Goal: Obtain resource: Download file/media

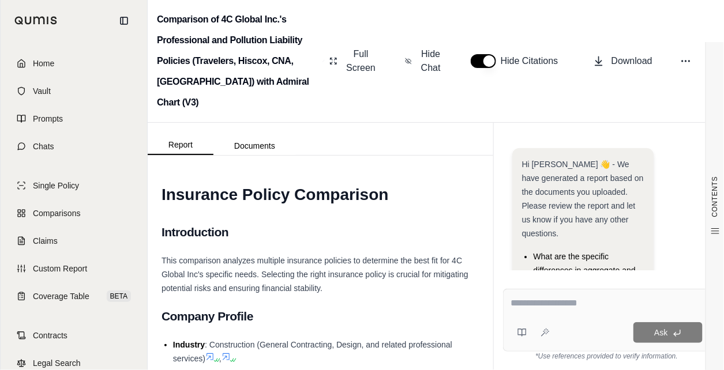
scroll to position [104, 0]
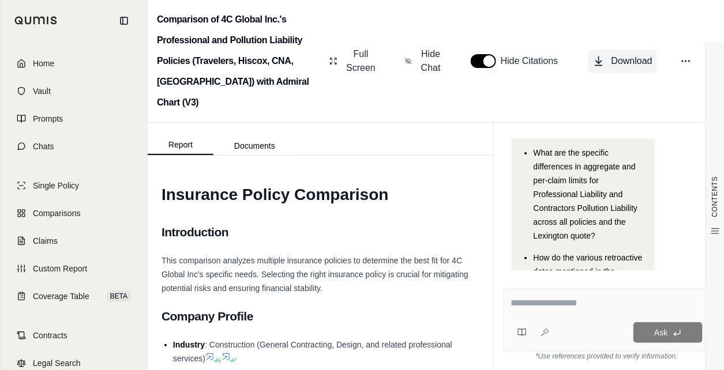
click at [615, 54] on span "Download" at bounding box center [632, 61] width 41 height 14
click at [71, 216] on span "Comparisons" at bounding box center [56, 214] width 47 height 12
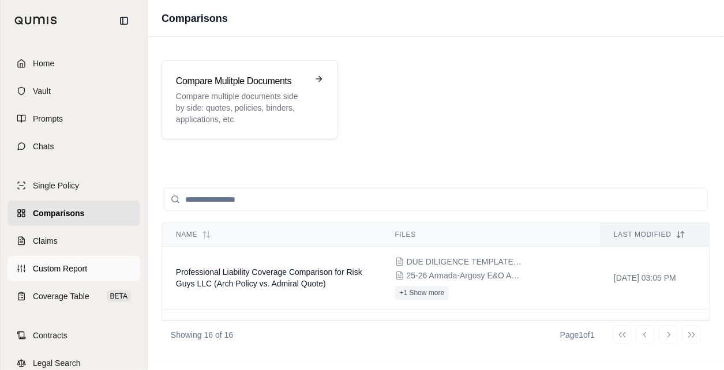
click at [53, 272] on span "Custom Report" at bounding box center [60, 269] width 54 height 12
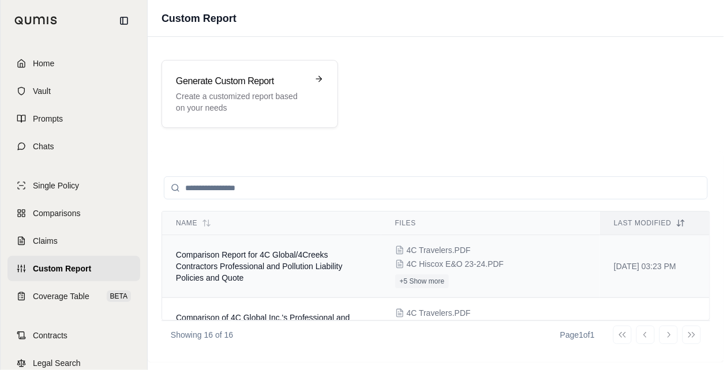
click at [284, 276] on td "Comparison Report for 4C Global/4Creeks Contractors Professional and Pollution …" at bounding box center [271, 266] width 219 height 63
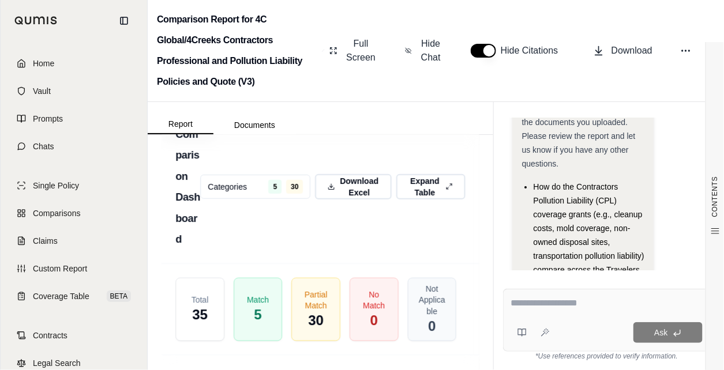
scroll to position [4415, 0]
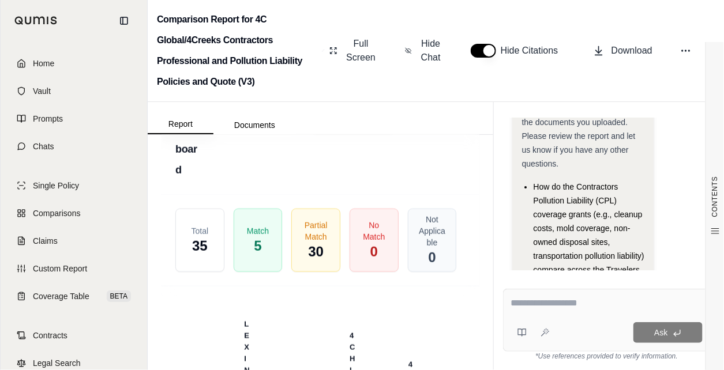
click at [339, 130] on span "Download Excel" at bounding box center [359, 118] width 41 height 24
click at [57, 268] on span "Custom Report" at bounding box center [60, 269] width 54 height 12
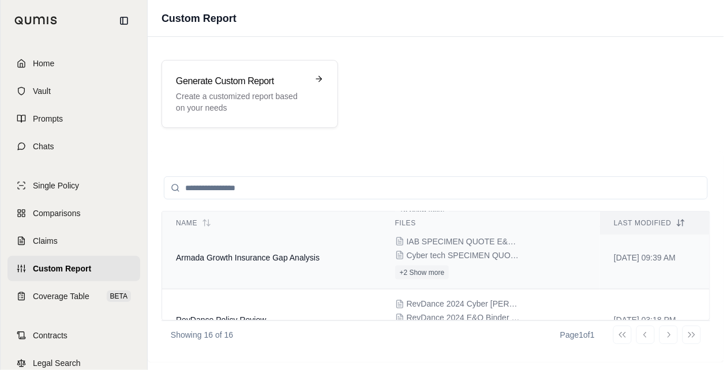
scroll to position [519, 0]
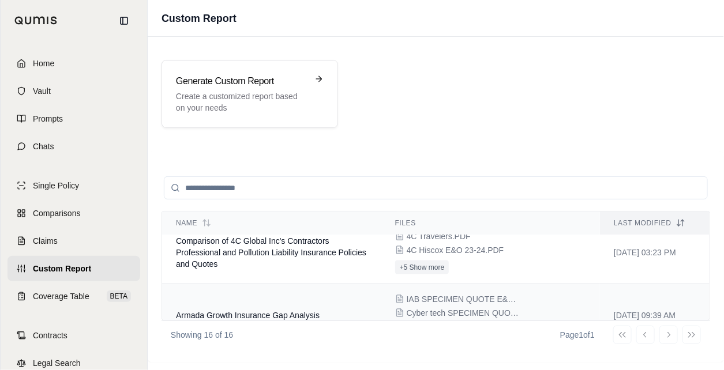
click at [321, 303] on td "Armada Growth Insurance Gap Analysis" at bounding box center [271, 315] width 219 height 63
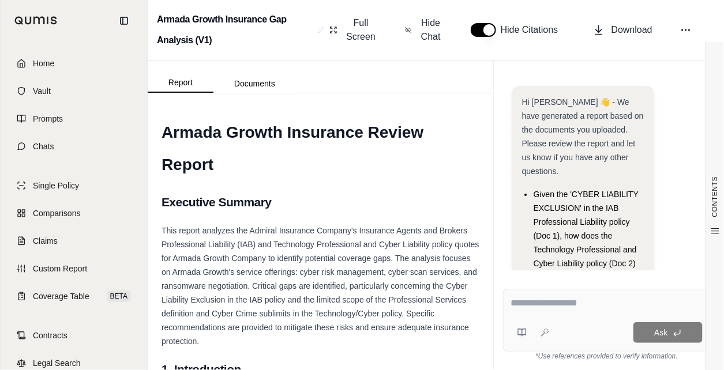
scroll to position [293, 0]
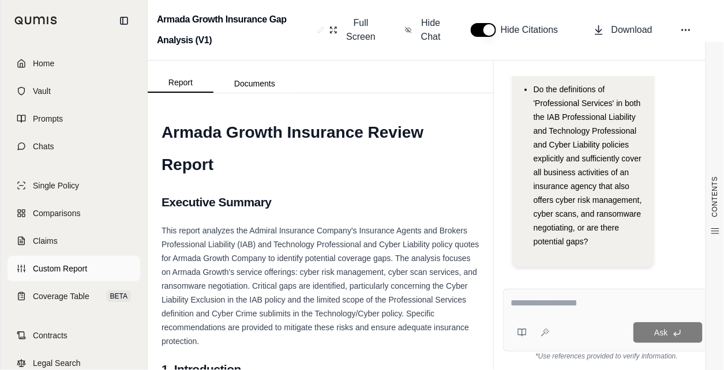
click at [50, 265] on span "Custom Report" at bounding box center [60, 269] width 54 height 12
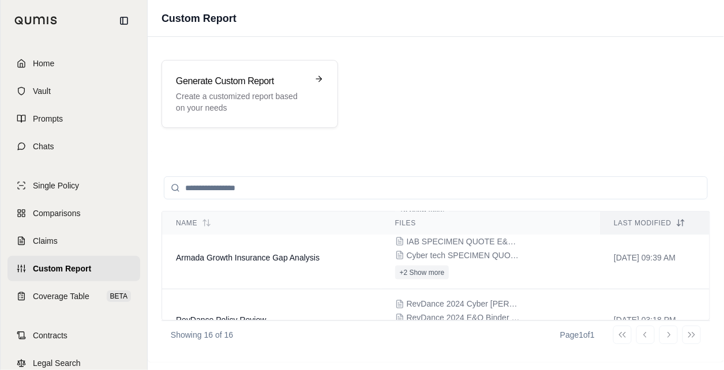
scroll to position [635, 0]
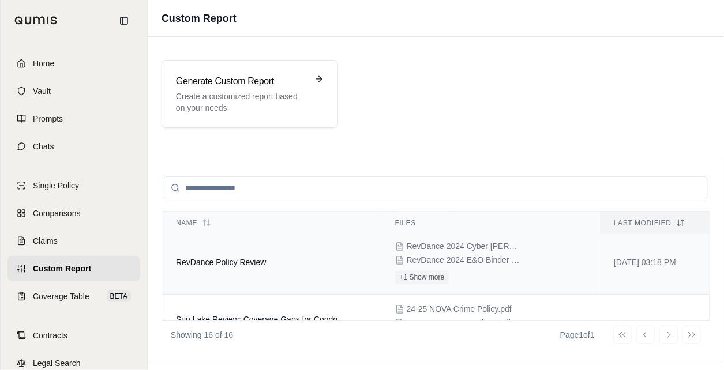
click at [321, 268] on td "RevDance Policy Review" at bounding box center [271, 263] width 219 height 63
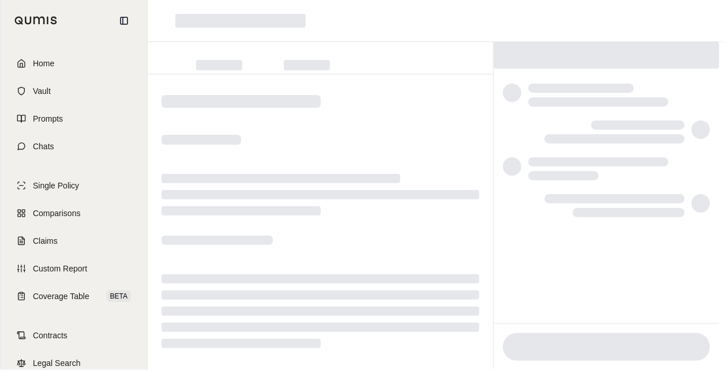
click at [321, 268] on div at bounding box center [321, 238] width 346 height 328
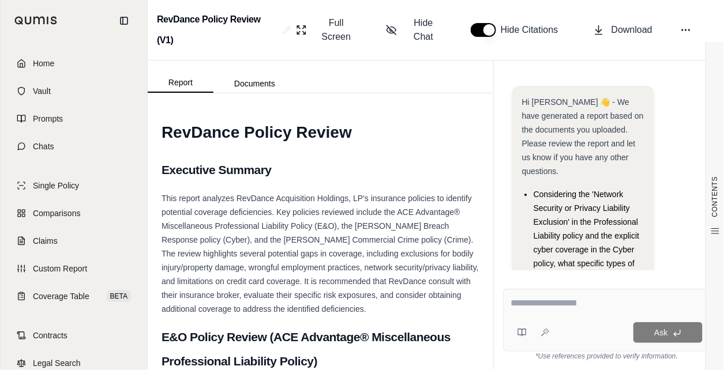
scroll to position [321, 0]
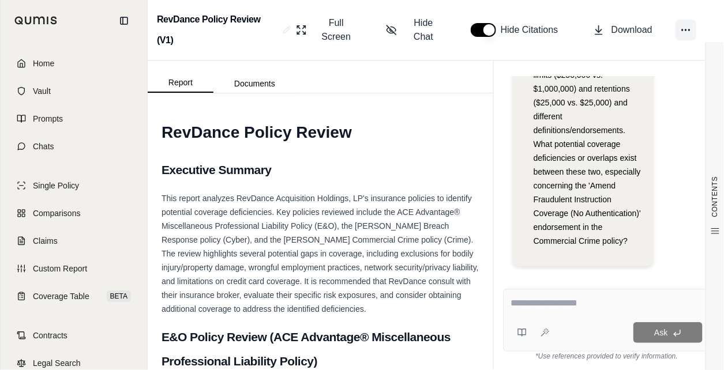
click at [680, 29] on button at bounding box center [686, 30] width 21 height 21
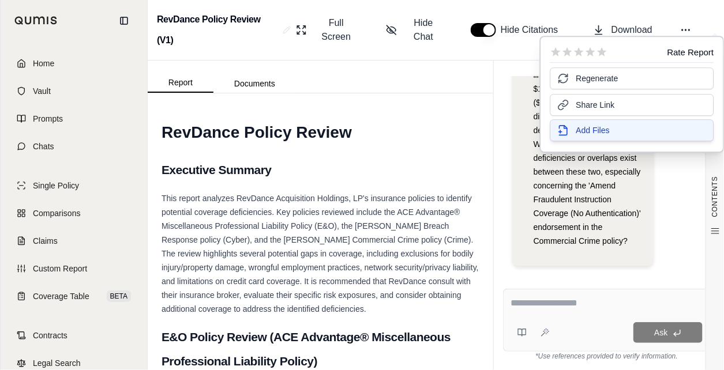
click at [581, 132] on span "Add Files" at bounding box center [592, 131] width 33 height 12
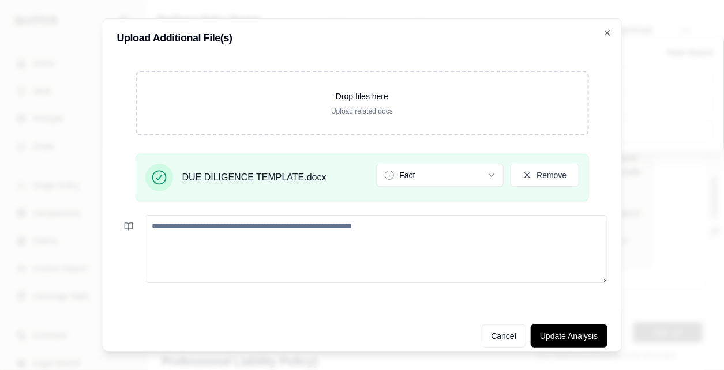
click at [350, 227] on textarea at bounding box center [376, 249] width 463 height 68
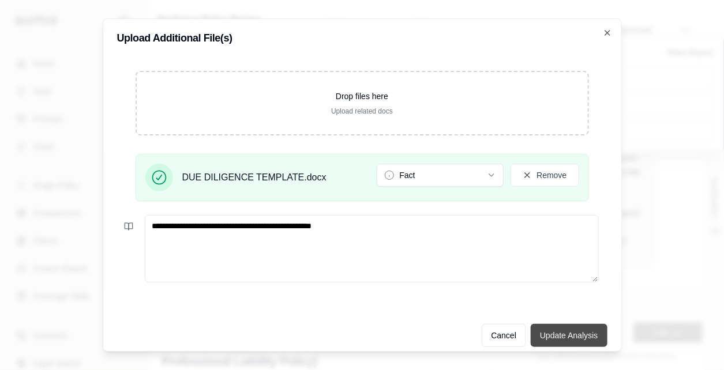
type textarea "**********"
click at [552, 337] on button "Update Analysis" at bounding box center [569, 335] width 76 height 23
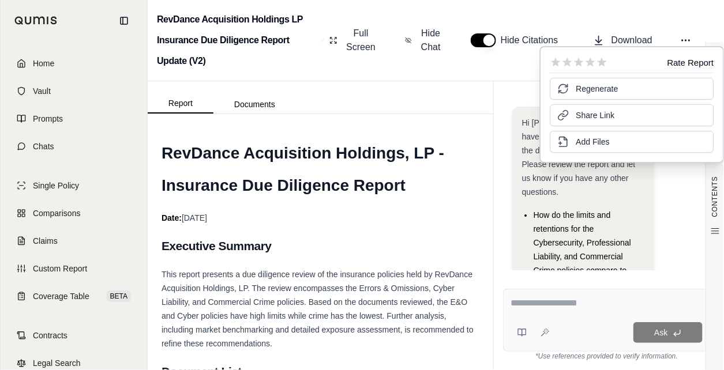
scroll to position [189, 0]
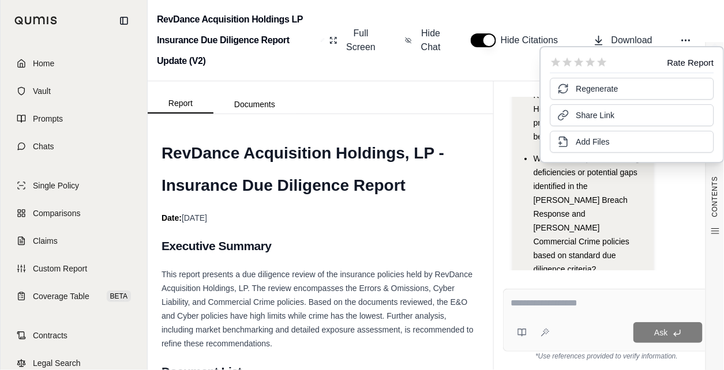
click at [324, 199] on h1 "RevDance Acquisition Holdings, LP - Insurance Due Diligence Report" at bounding box center [321, 169] width 318 height 65
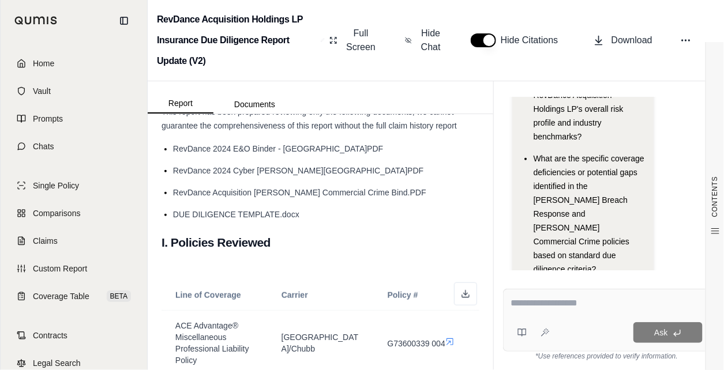
scroll to position [346, 0]
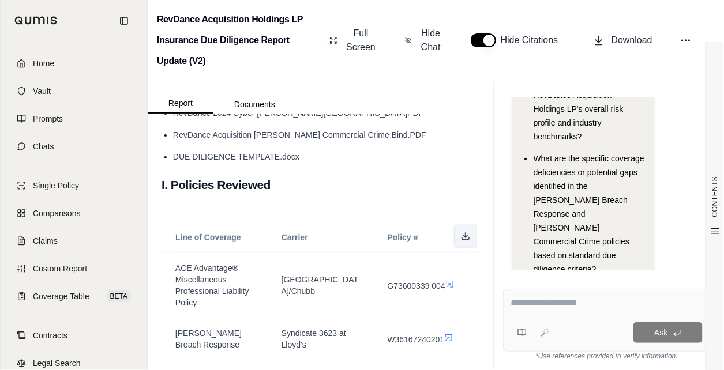
click at [462, 231] on button at bounding box center [465, 236] width 23 height 23
click at [684, 23] on div "Full Screen Hide Chat Hide Citations Download" at bounding box center [520, 40] width 390 height 37
click at [631, 40] on span "Download" at bounding box center [632, 40] width 41 height 14
